Goal: Answer question/provide support

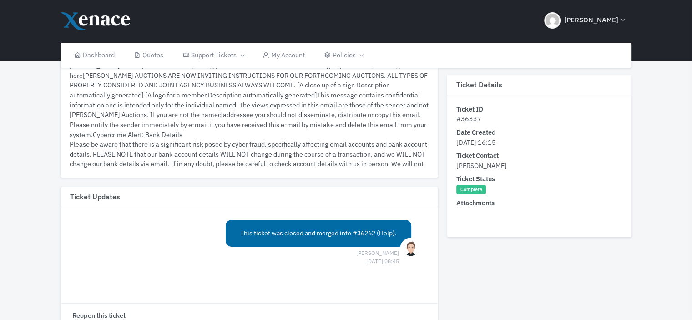
scroll to position [137, 0]
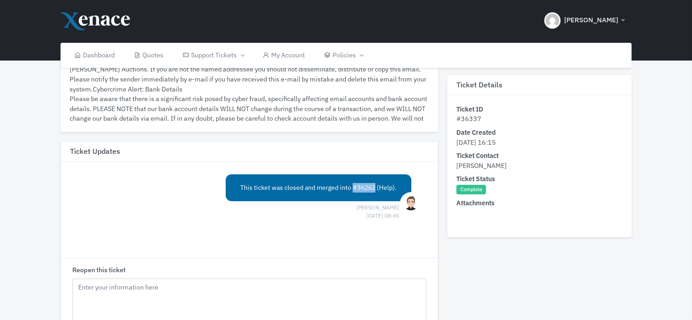
drag, startPoint x: 351, startPoint y: 188, endPoint x: 376, endPoint y: 187, distance: 24.1
click at [376, 187] on span "This ticket was closed and merged into #36262 (Help)." at bounding box center [318, 187] width 157 height 8
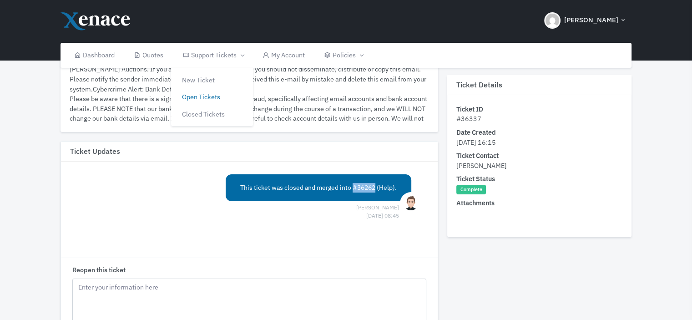
click at [204, 96] on link "Open Tickets" at bounding box center [212, 96] width 82 height 17
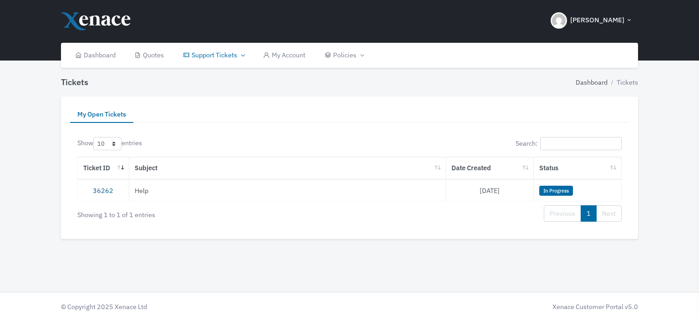
click at [106, 191] on link "36262" at bounding box center [103, 190] width 20 height 9
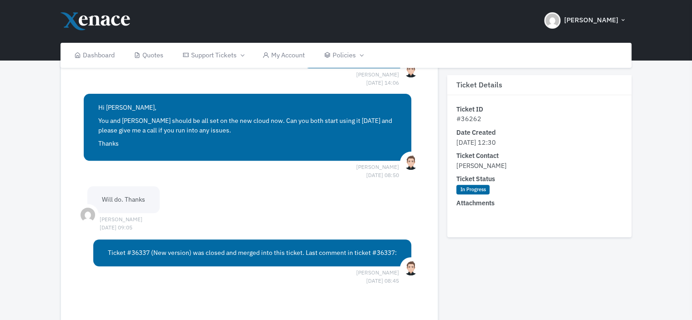
scroll to position [410, 0]
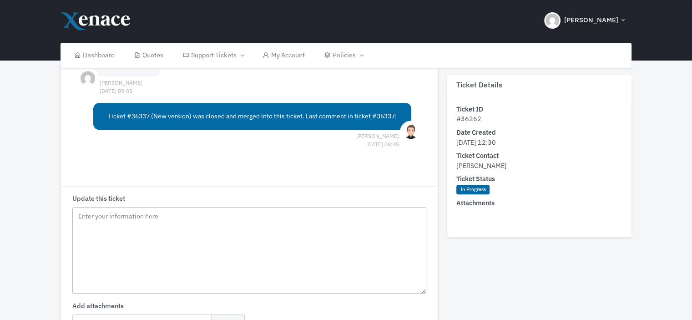
click at [130, 220] on textarea "Update this ticket" at bounding box center [249, 250] width 355 height 87
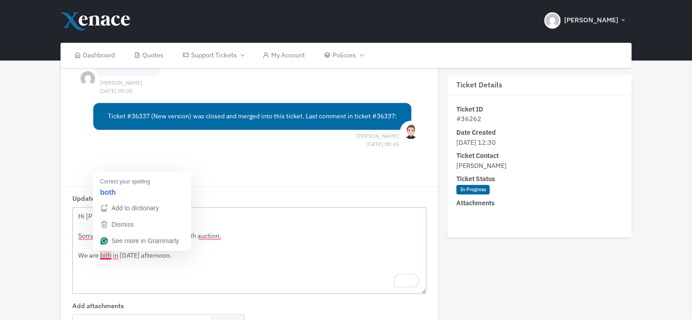
click at [105, 253] on textarea "Hi [PERSON_NAME] Sorry missed calls etc. Been mental with auction. We are bith …" at bounding box center [249, 250] width 355 height 87
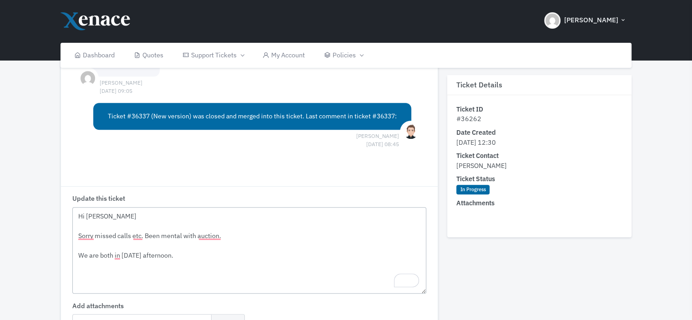
click at [186, 254] on textarea "Hi [PERSON_NAME] Sorry missed calls etc. Been mental with auction. We are both …" at bounding box center [249, 250] width 355 height 87
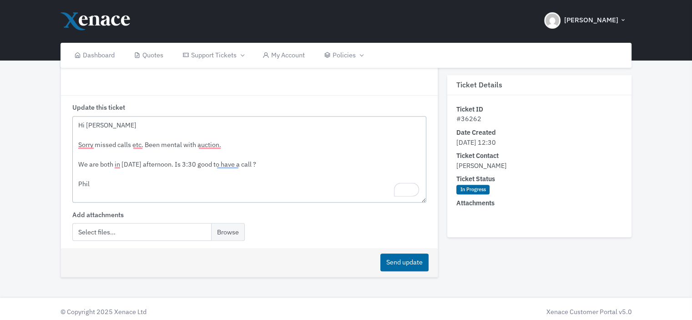
scroll to position [504, 0]
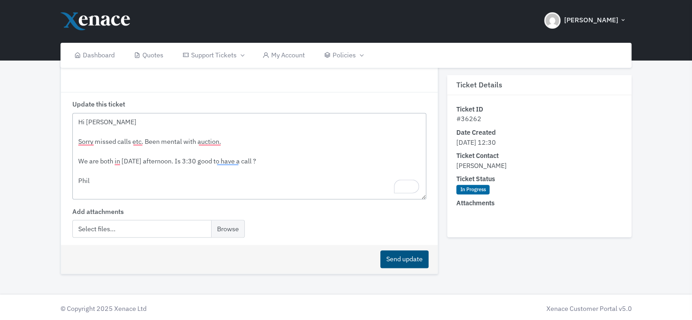
type textarea "Hi [PERSON_NAME] Sorry missed calls etc. Been mental with auction. We are both …"
click at [391, 256] on button "Send update" at bounding box center [405, 259] width 48 height 18
